Goal: Transaction & Acquisition: Purchase product/service

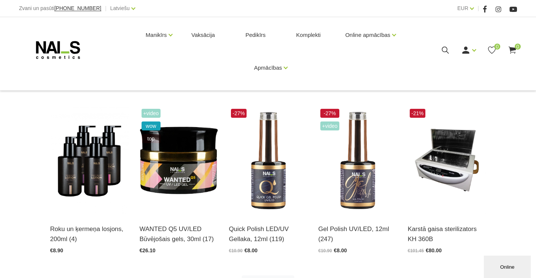
scroll to position [140, 0]
click at [363, 178] on img at bounding box center [358, 161] width 78 height 108
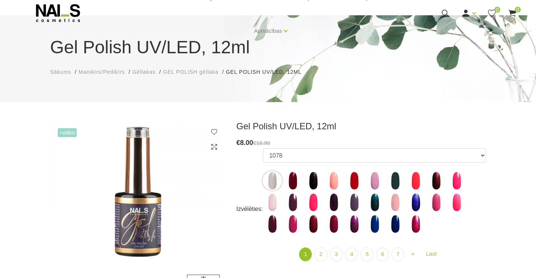
scroll to position [37, 0]
click at [355, 195] on img at bounding box center [354, 202] width 19 height 19
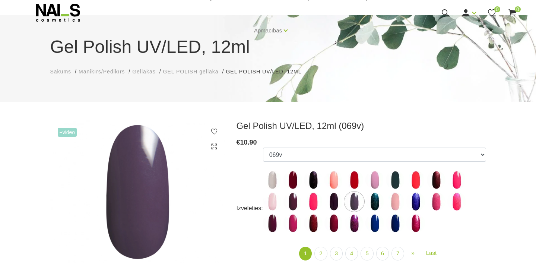
click at [418, 226] on img at bounding box center [416, 223] width 19 height 19
select select "4033"
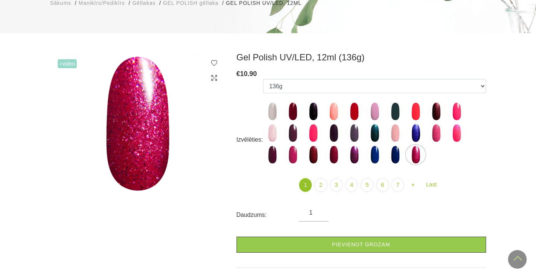
scroll to position [72, 0]
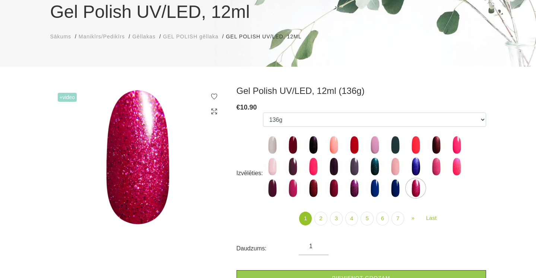
click at [205, 38] on span "GEL POLISH gēllaka" at bounding box center [191, 37] width 56 height 6
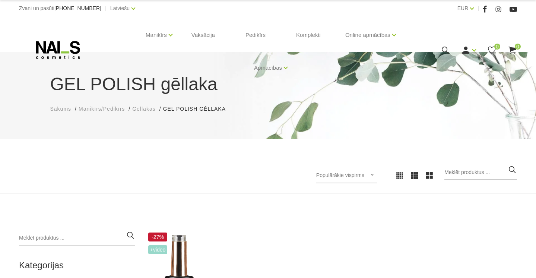
click at [147, 112] on span "Gēllakas" at bounding box center [143, 109] width 23 height 6
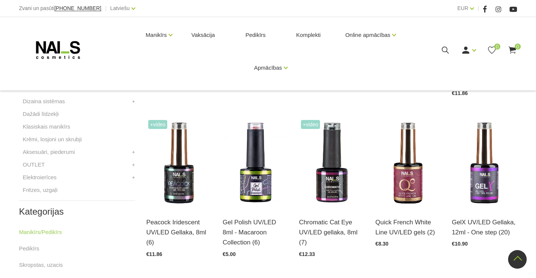
scroll to position [115, 0]
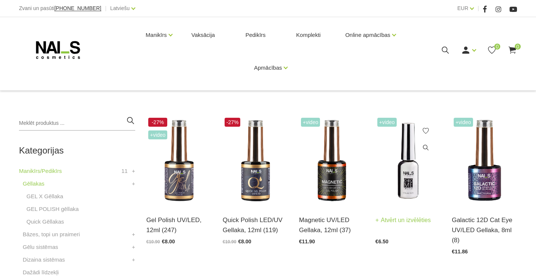
click at [407, 183] on img at bounding box center [408, 161] width 65 height 90
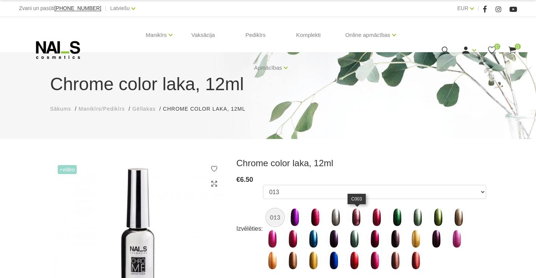
click at [362, 214] on img at bounding box center [356, 217] width 19 height 19
select select "1538"
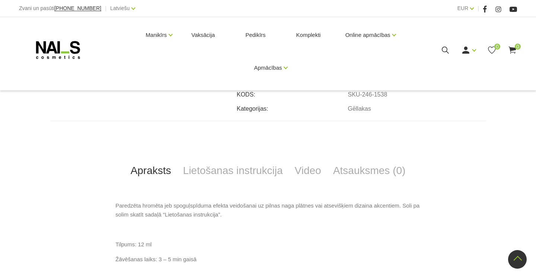
scroll to position [170, 0]
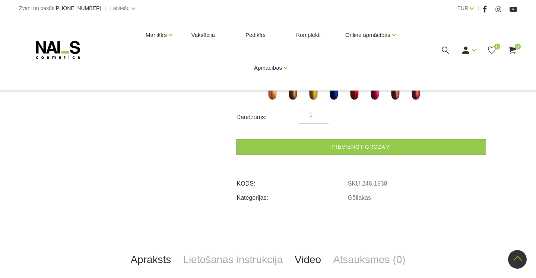
click at [307, 257] on link "Video" at bounding box center [308, 259] width 38 height 25
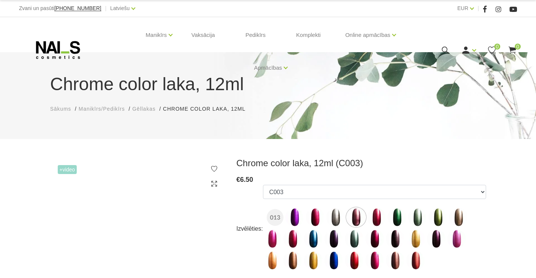
scroll to position [0, 0]
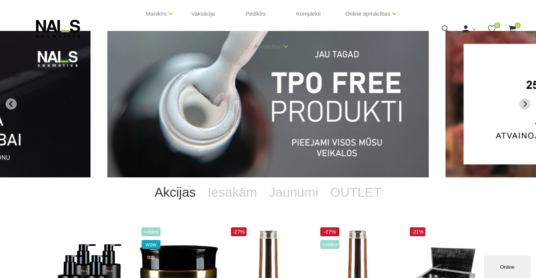
scroll to position [32, 0]
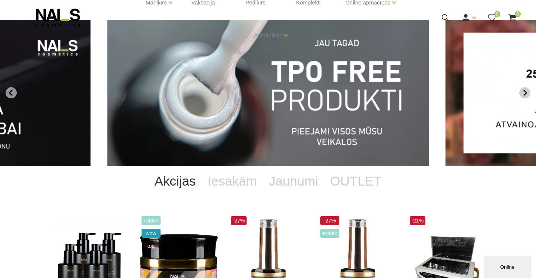
click at [524, 92] on icon "Next slide" at bounding box center [525, 92] width 7 height 7
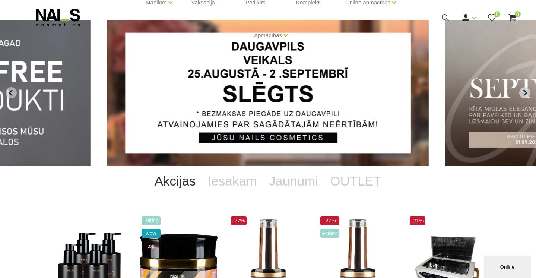
click at [523, 93] on icon "Next slide" at bounding box center [525, 92] width 7 height 7
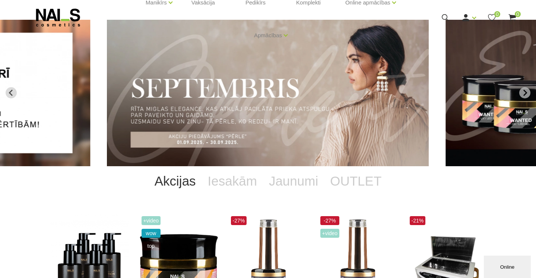
click at [352, 100] on img "3 of 12" at bounding box center [268, 93] width 322 height 146
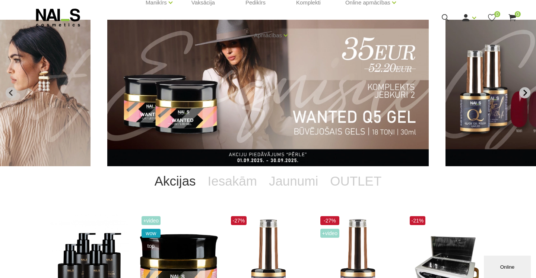
click at [524, 93] on icon "Next slide" at bounding box center [525, 92] width 7 height 7
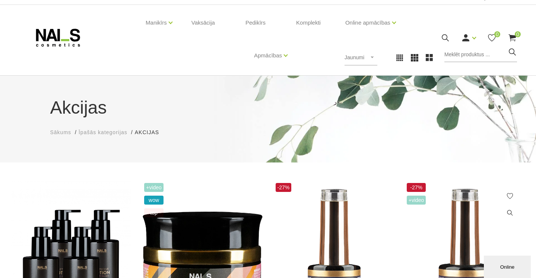
scroll to position [3, 0]
